Goal: Answer question/provide support

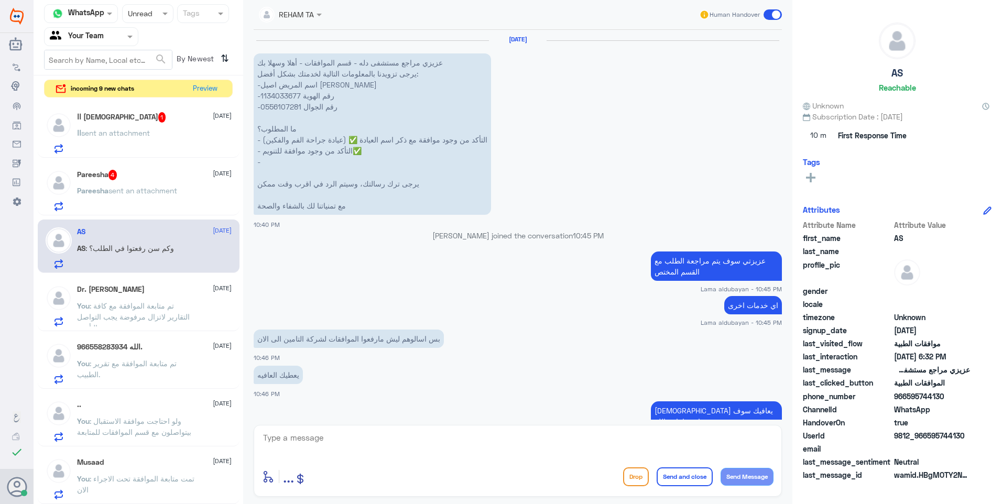
scroll to position [893, 0]
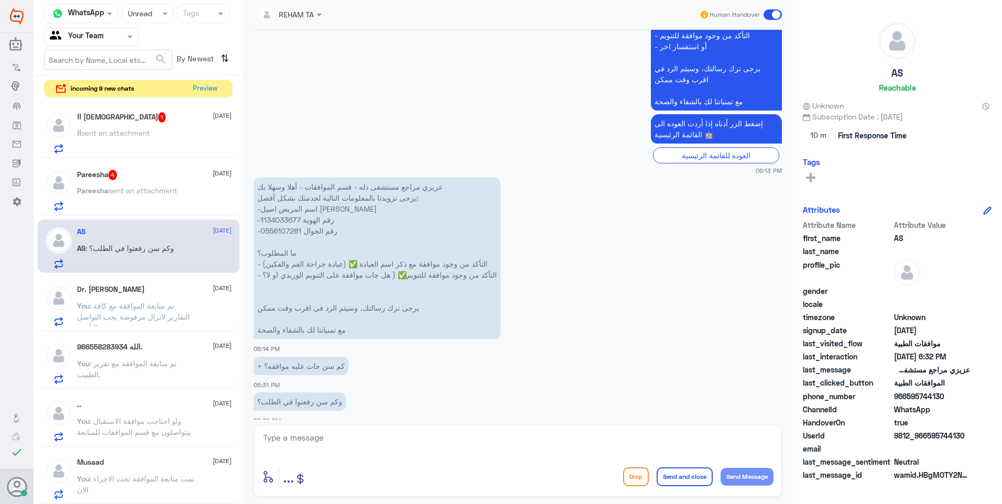
click at [151, 201] on p "Pareesha sent an attachment" at bounding box center [127, 198] width 100 height 26
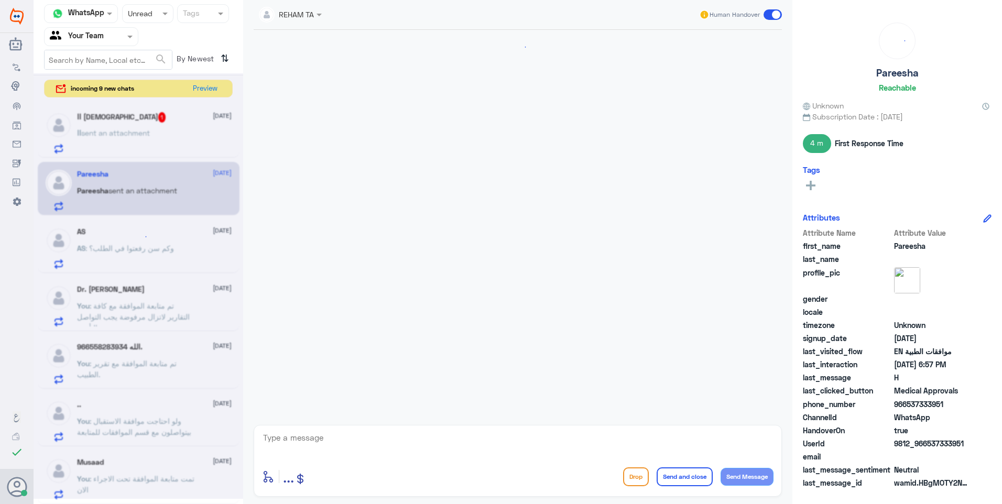
scroll to position [986, 0]
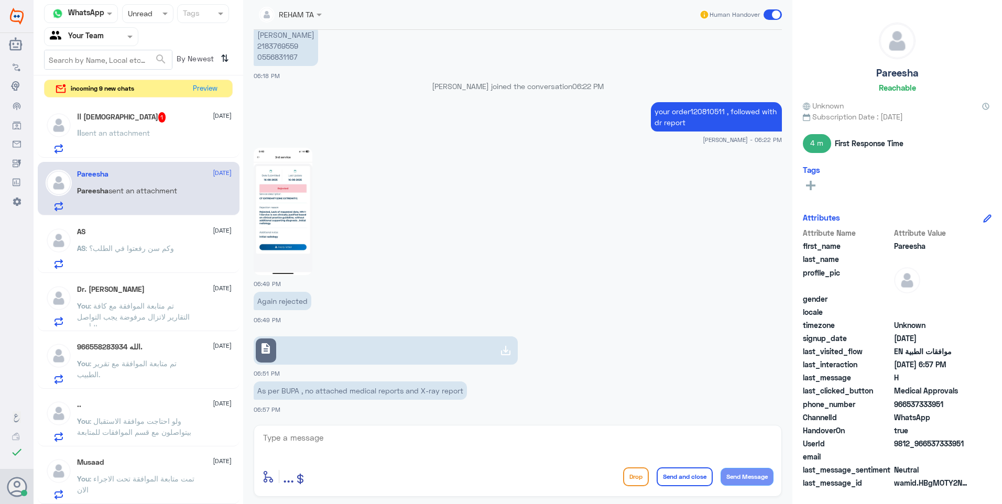
click at [706, 109] on p "your order120810511 , followed with dr report" at bounding box center [716, 116] width 131 height 29
click at [702, 109] on p "your order120810511 , followed with dr report" at bounding box center [716, 116] width 131 height 29
drag, startPoint x: 687, startPoint y: 113, endPoint x: 720, endPoint y: 115, distance: 33.1
click at [720, 115] on p "your order120810511 , followed with dr report" at bounding box center [716, 116] width 131 height 29
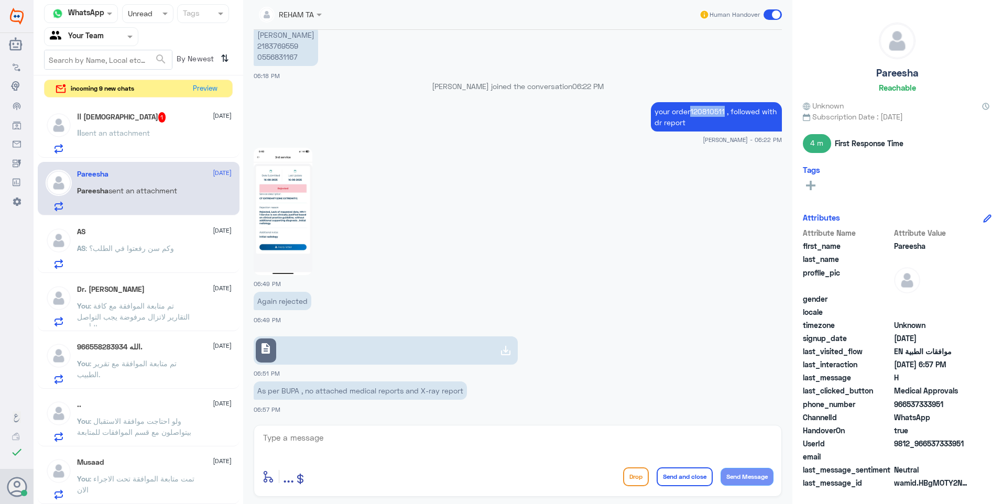
copy p "120810511"
click at [285, 348] on link "description" at bounding box center [386, 350] width 264 height 28
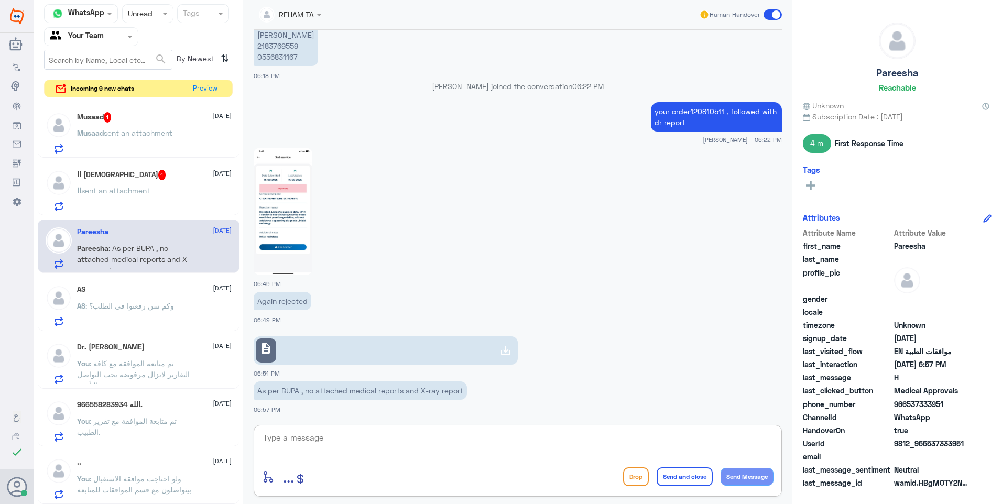
click at [297, 434] on textarea at bounding box center [517, 444] width 511 height 26
click at [348, 438] on textarea "followed again with dr report" at bounding box center [517, 444] width 511 height 26
type textarea "followed again with dr and radio report"
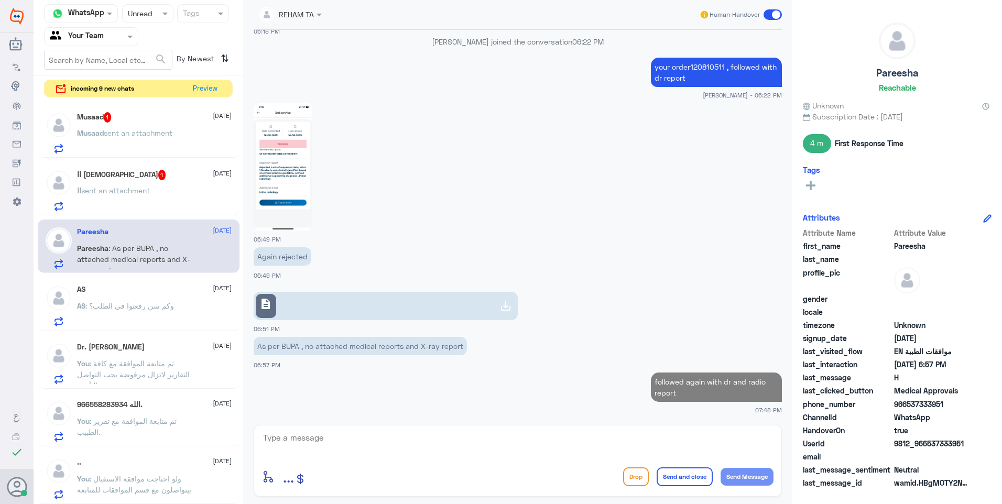
click at [191, 195] on div "اا sent an attachment" at bounding box center [154, 200] width 155 height 24
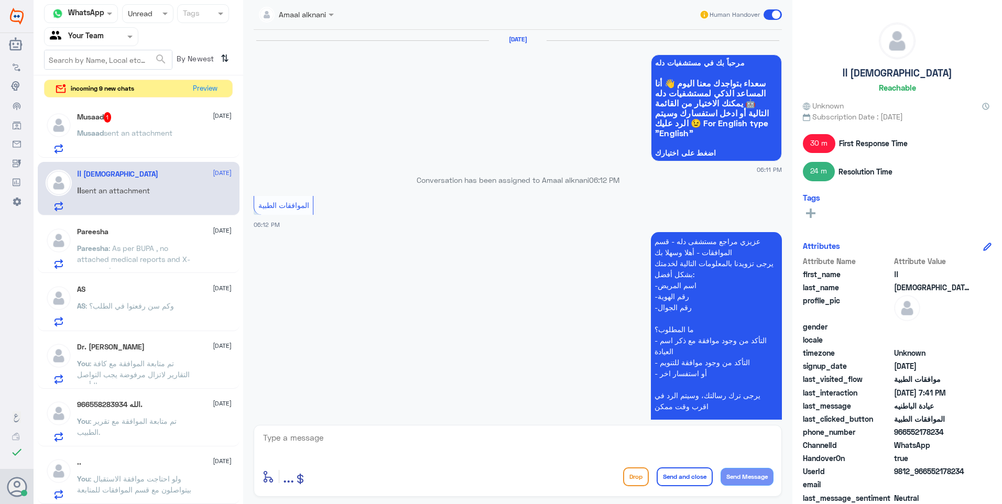
scroll to position [968, 0]
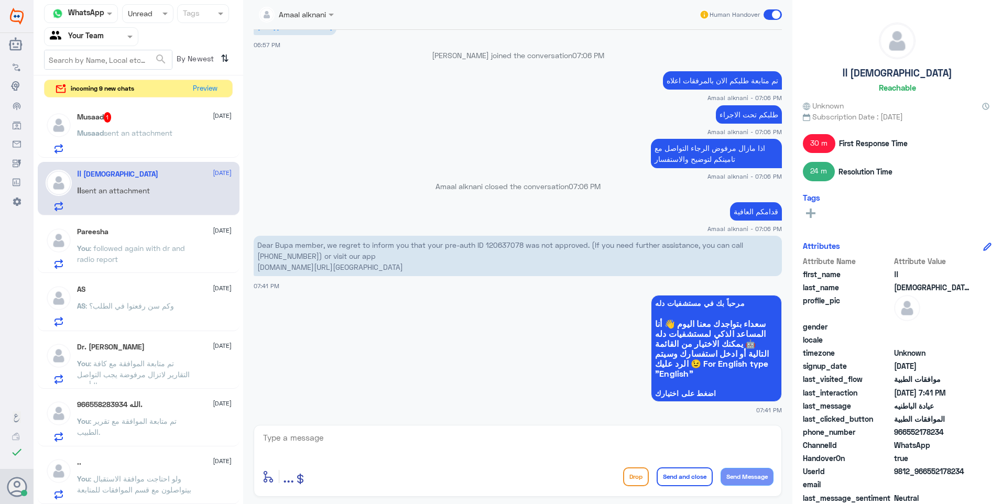
click at [513, 240] on p "Dear Bupa member, we regret to inform you that your pre-auth ID 120637078 was n…" at bounding box center [518, 256] width 528 height 40
copy p "120637078"
click at [305, 444] on textarea at bounding box center [517, 444] width 511 height 26
click at [367, 440] on textarea at bounding box center [517, 444] width 511 height 26
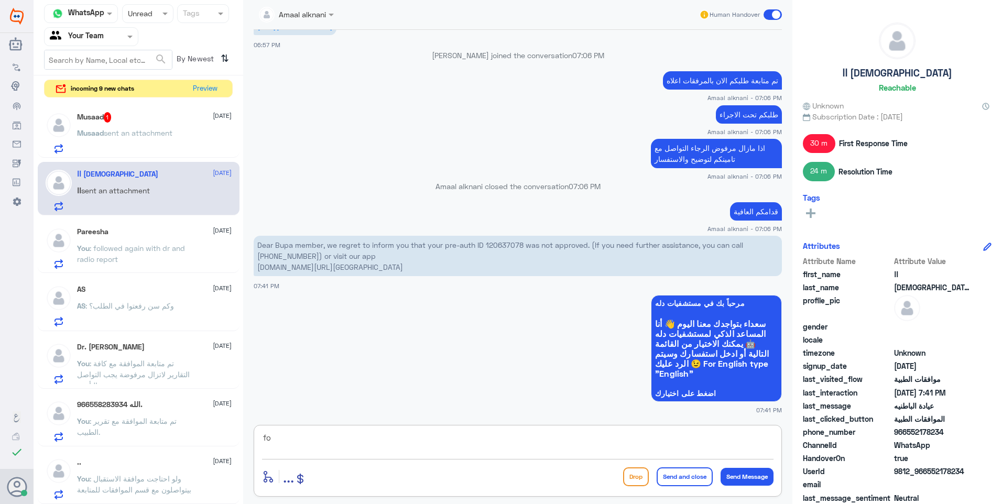
type textarea "f"
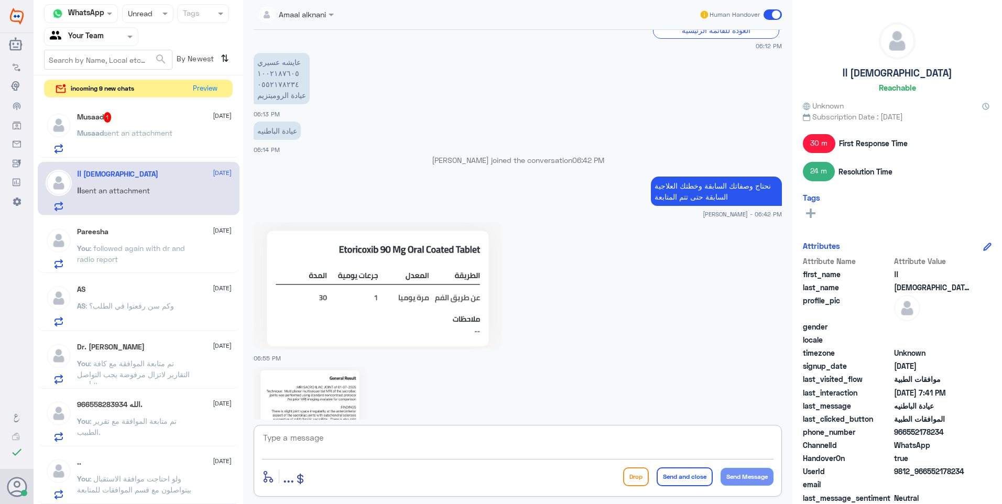
scroll to position [392, 0]
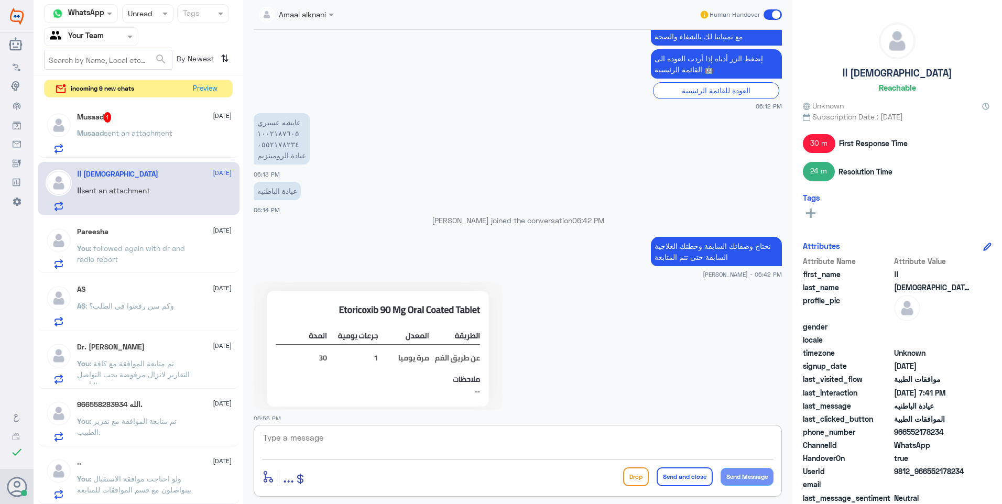
click at [356, 442] on textarea at bounding box center [517, 444] width 511 height 26
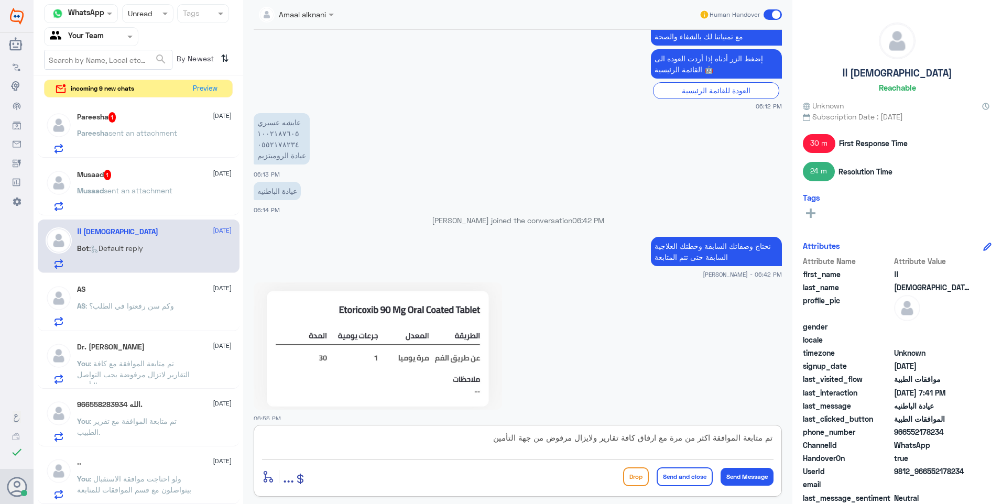
type textarea "تم متابعة الموافقة اكثر من مرة مع ارفاق كافة تقارير ولايزال مرفوض من جهة التأمي…"
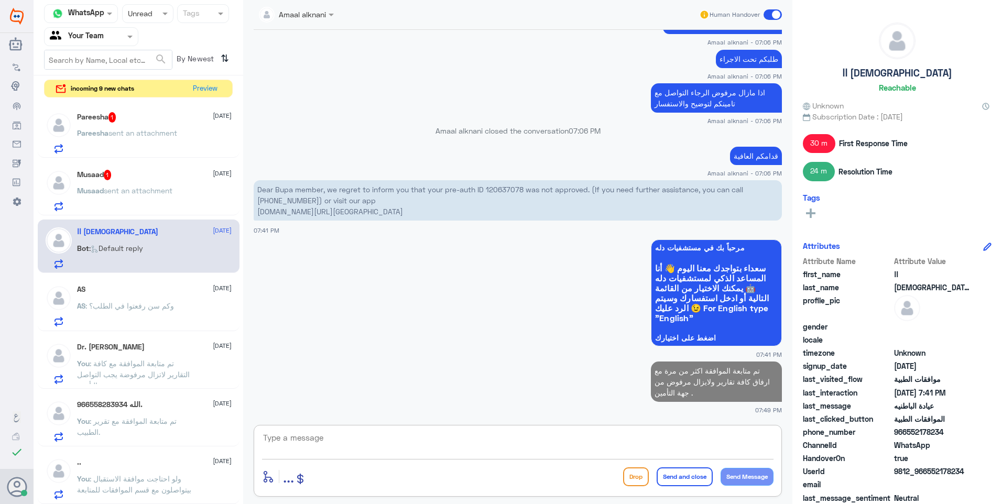
click at [68, 171] on div at bounding box center [59, 190] width 26 height 41
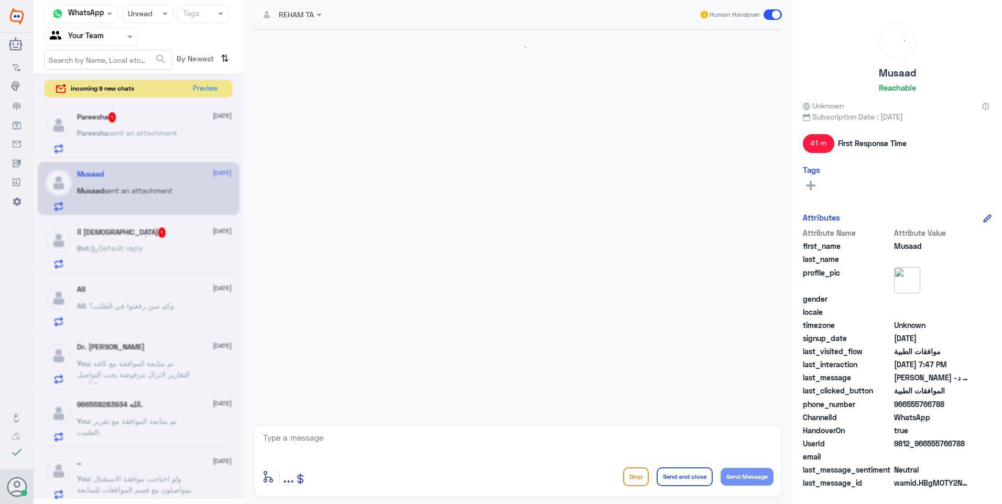
scroll to position [1109, 0]
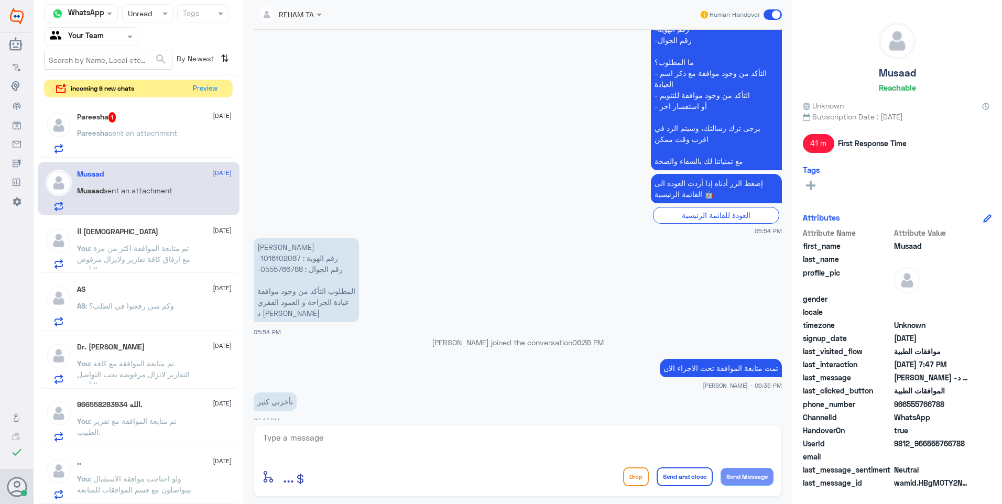
click at [191, 136] on div "Pareesha sent an attachment" at bounding box center [154, 142] width 155 height 24
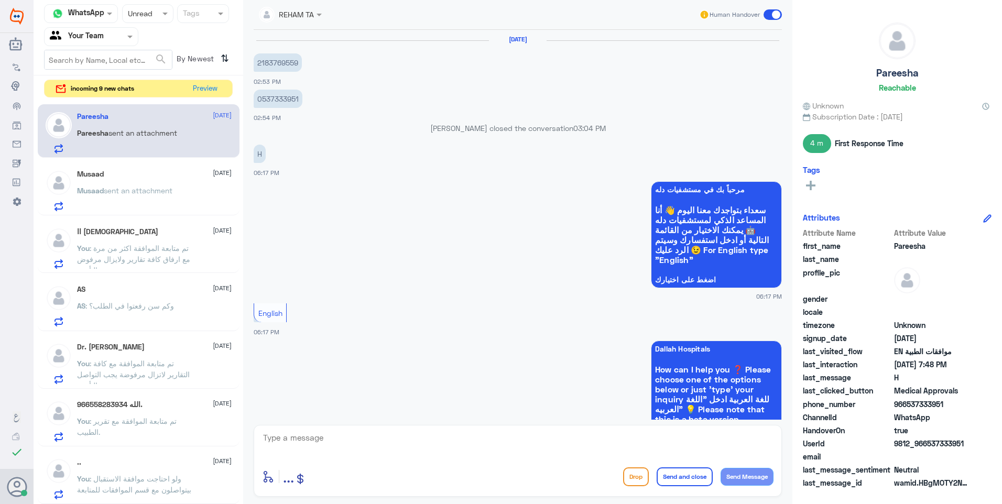
scroll to position [802, 0]
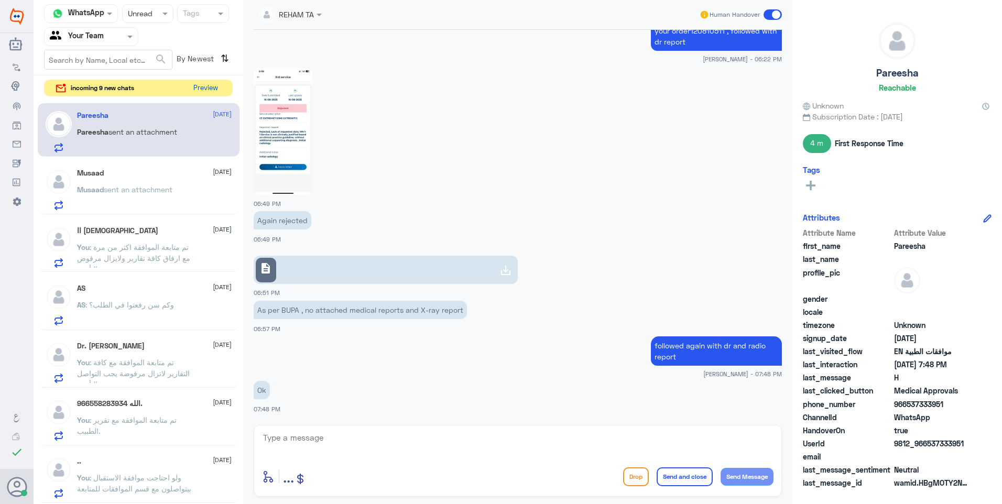
click at [207, 91] on button "Preview" at bounding box center [205, 88] width 32 height 16
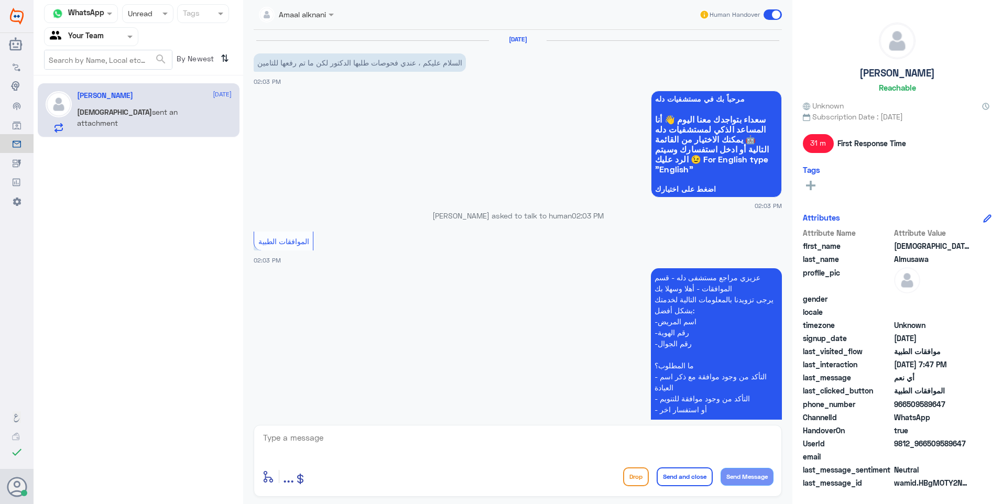
scroll to position [913, 0]
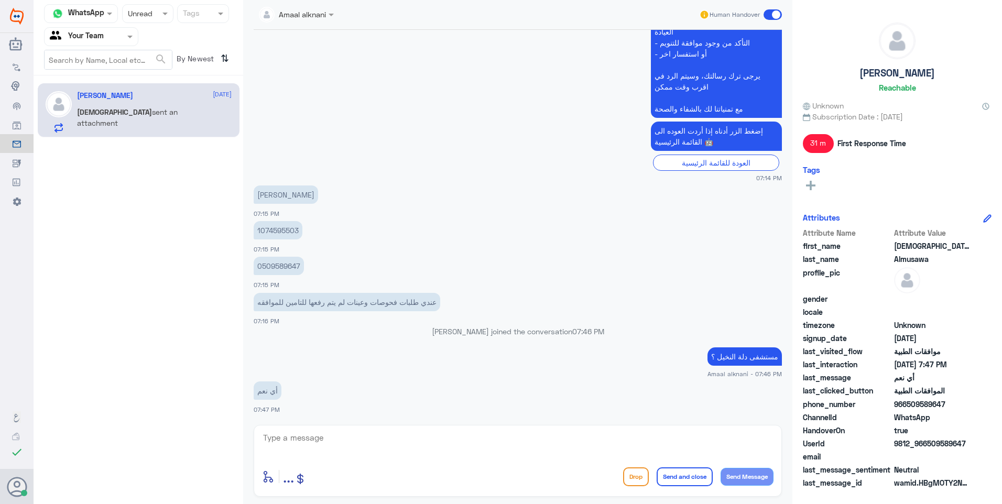
click at [140, 14] on input "text" at bounding box center [137, 13] width 19 height 12
click at [163, 61] on div "Opened" at bounding box center [147, 57] width 51 height 19
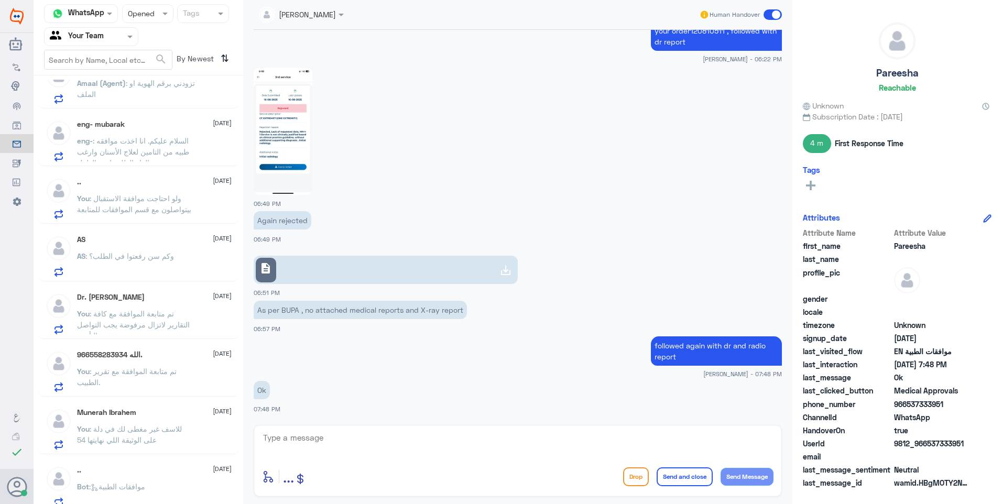
scroll to position [325, 0]
